Goal: Information Seeking & Learning: Check status

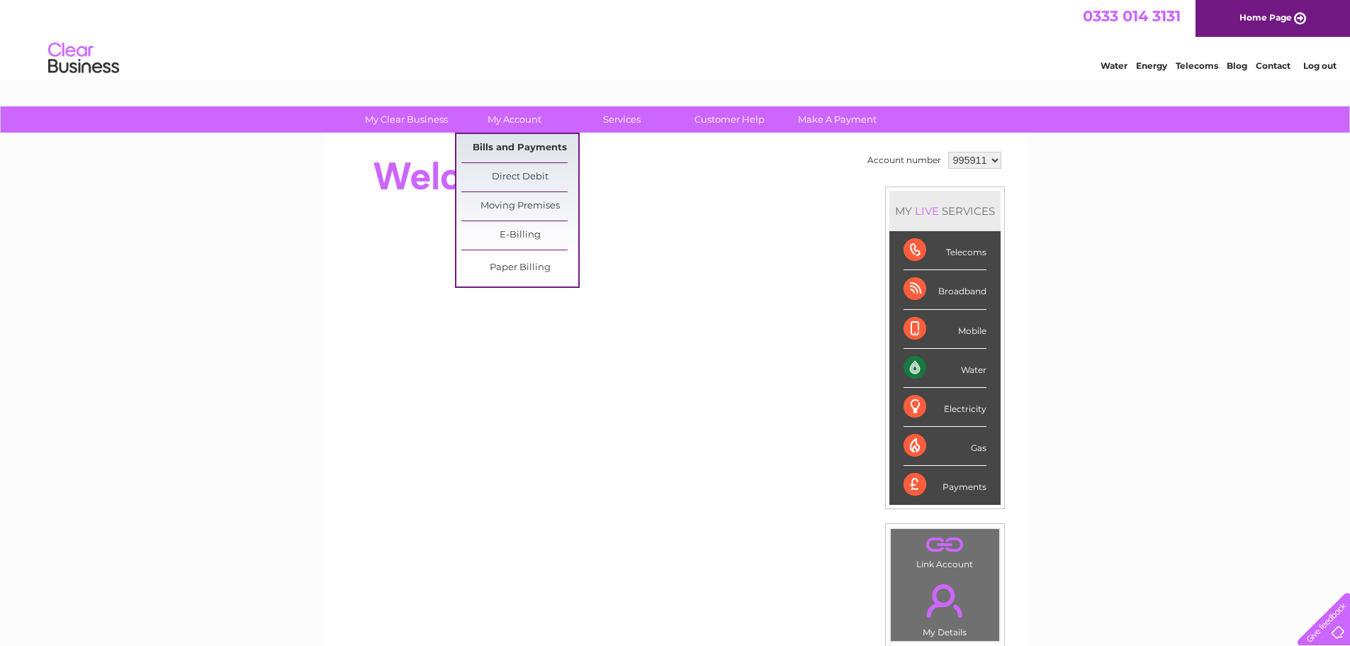
click at [519, 148] on link "Bills and Payments" at bounding box center [519, 148] width 117 height 28
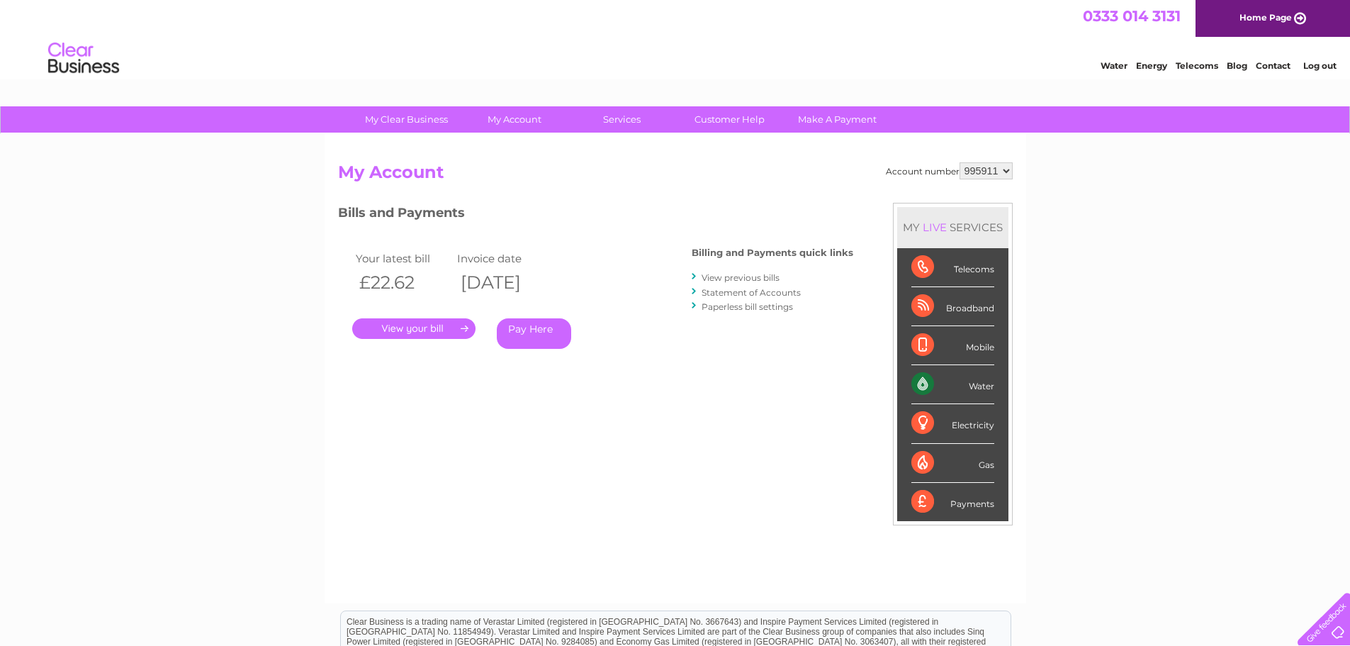
click at [415, 327] on link "." at bounding box center [413, 328] width 123 height 21
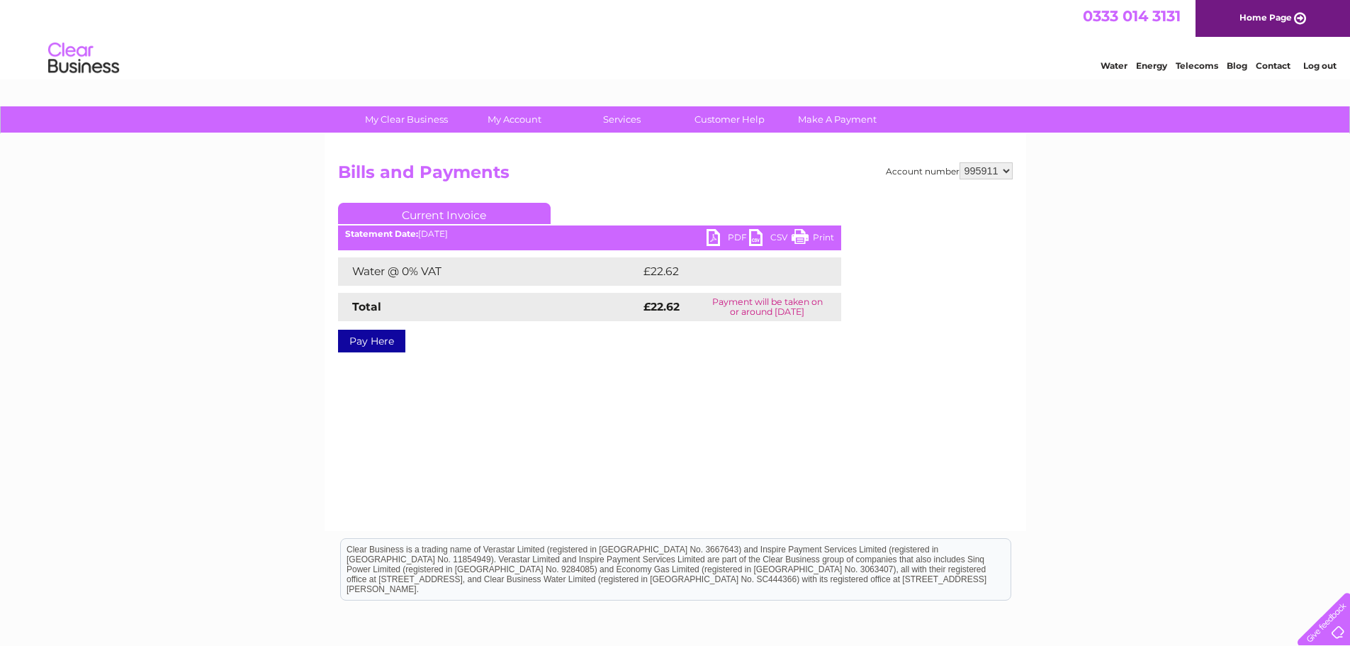
click at [716, 242] on link "PDF" at bounding box center [728, 239] width 43 height 21
